Goal: Information Seeking & Learning: Learn about a topic

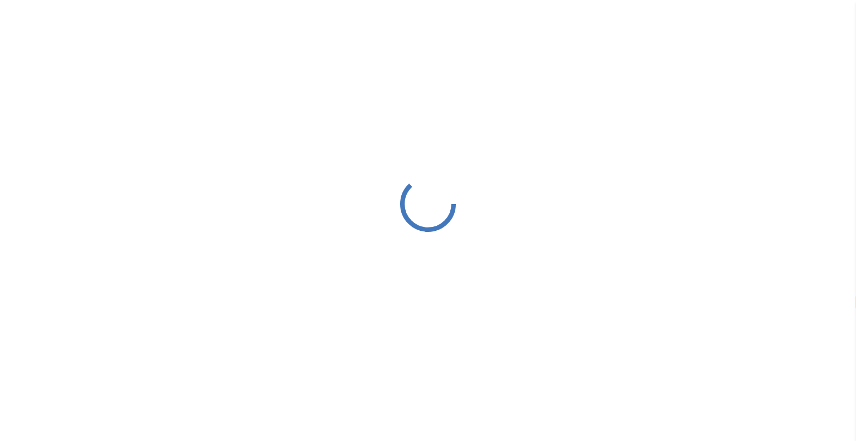
select select "**"
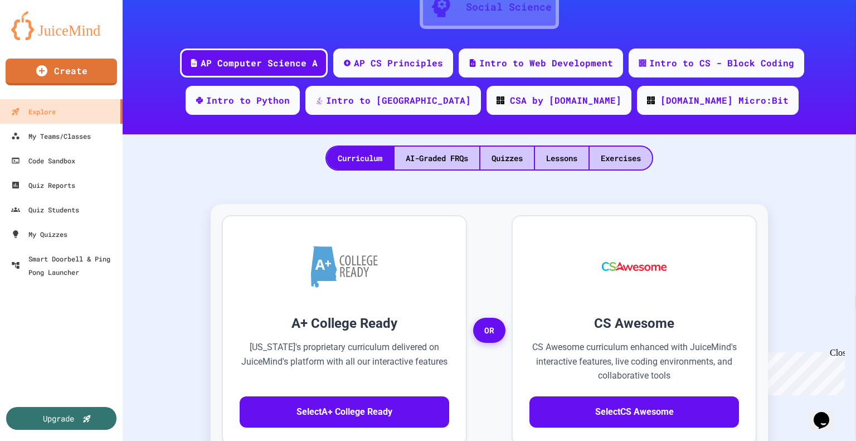
scroll to position [119, 0]
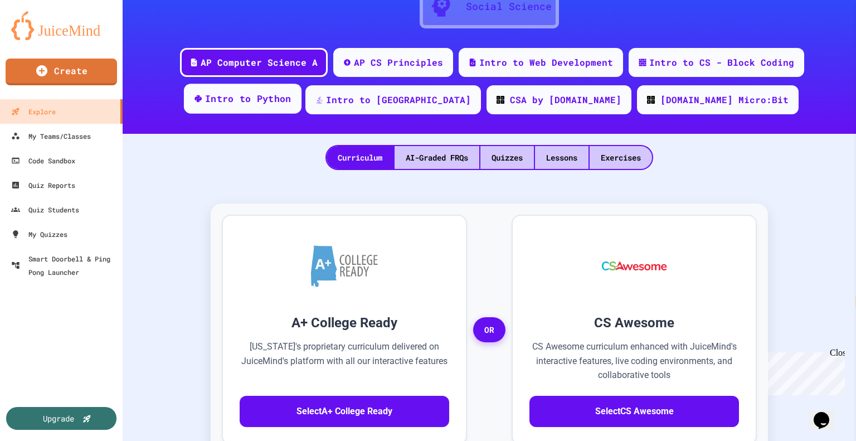
click at [298, 109] on div "Intro to Python" at bounding box center [243, 99] width 118 height 30
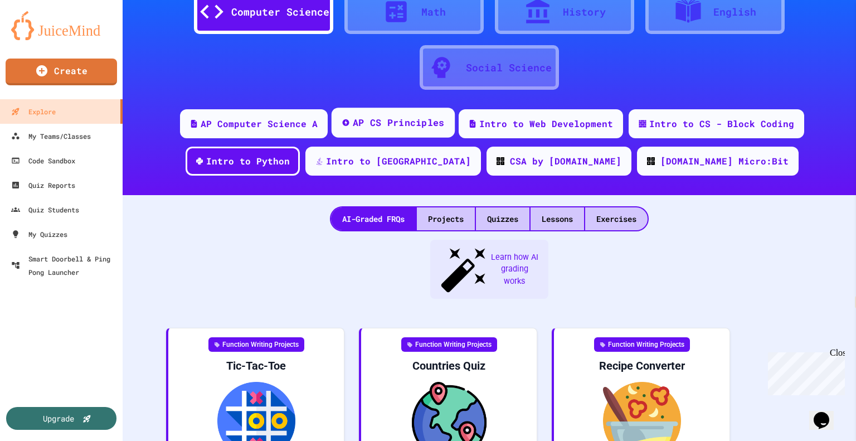
scroll to position [58, 0]
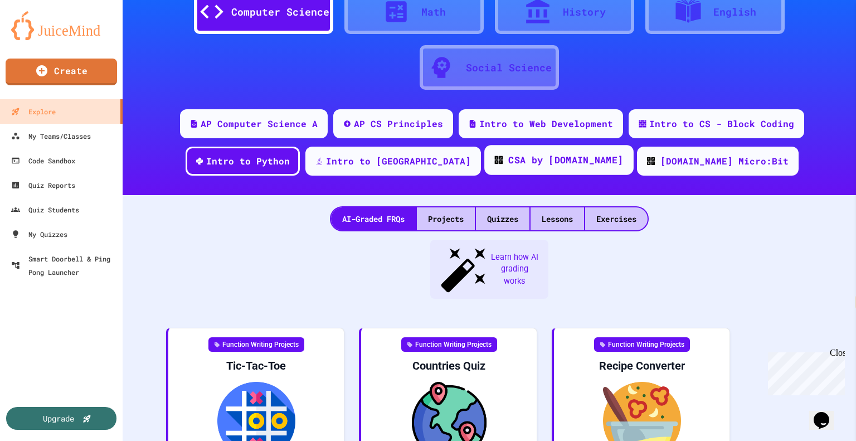
click at [522, 174] on div "CSA by [DOMAIN_NAME]" at bounding box center [558, 160] width 149 height 30
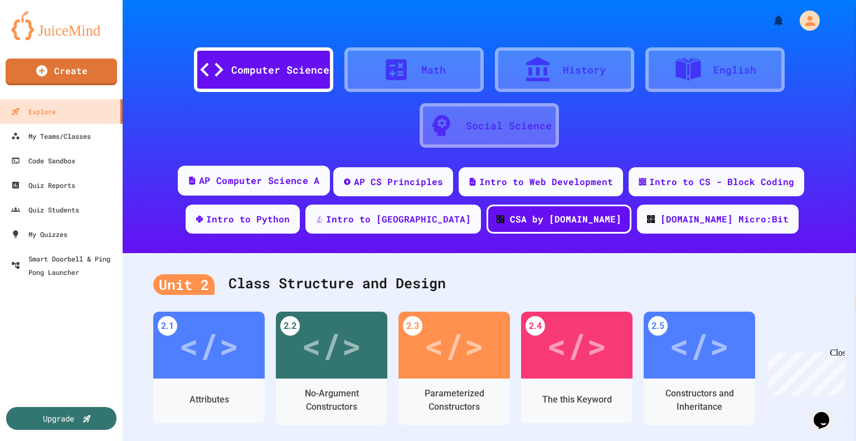
click at [282, 185] on div "AP Computer Science A" at bounding box center [259, 181] width 120 height 14
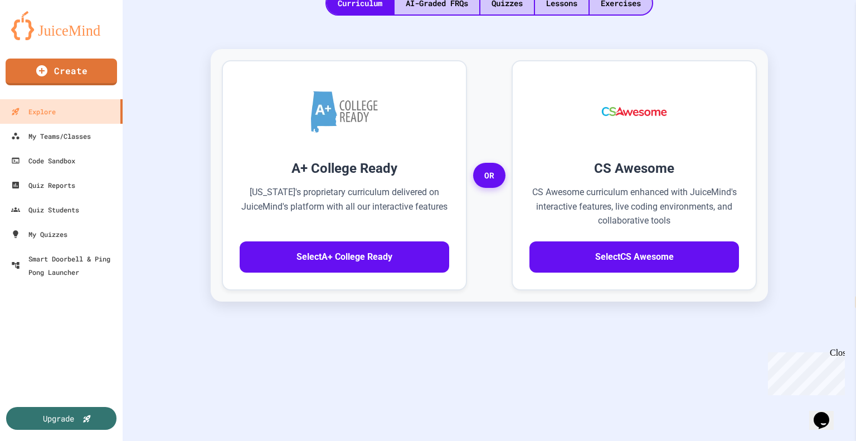
scroll to position [292, 0]
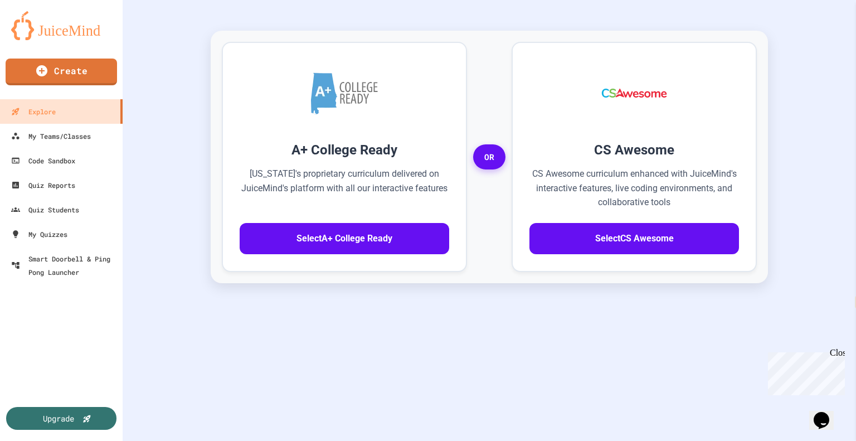
click at [785, 53] on div "A+ College Ready [US_STATE]'s proprietary curriculum delivered on JuiceMind's p…" at bounding box center [489, 259] width 711 height 502
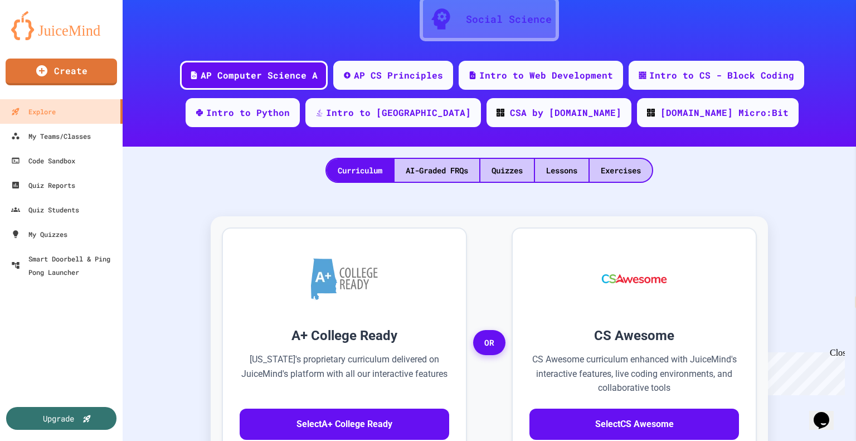
scroll to position [94, 0]
